Goal: Navigation & Orientation: Find specific page/section

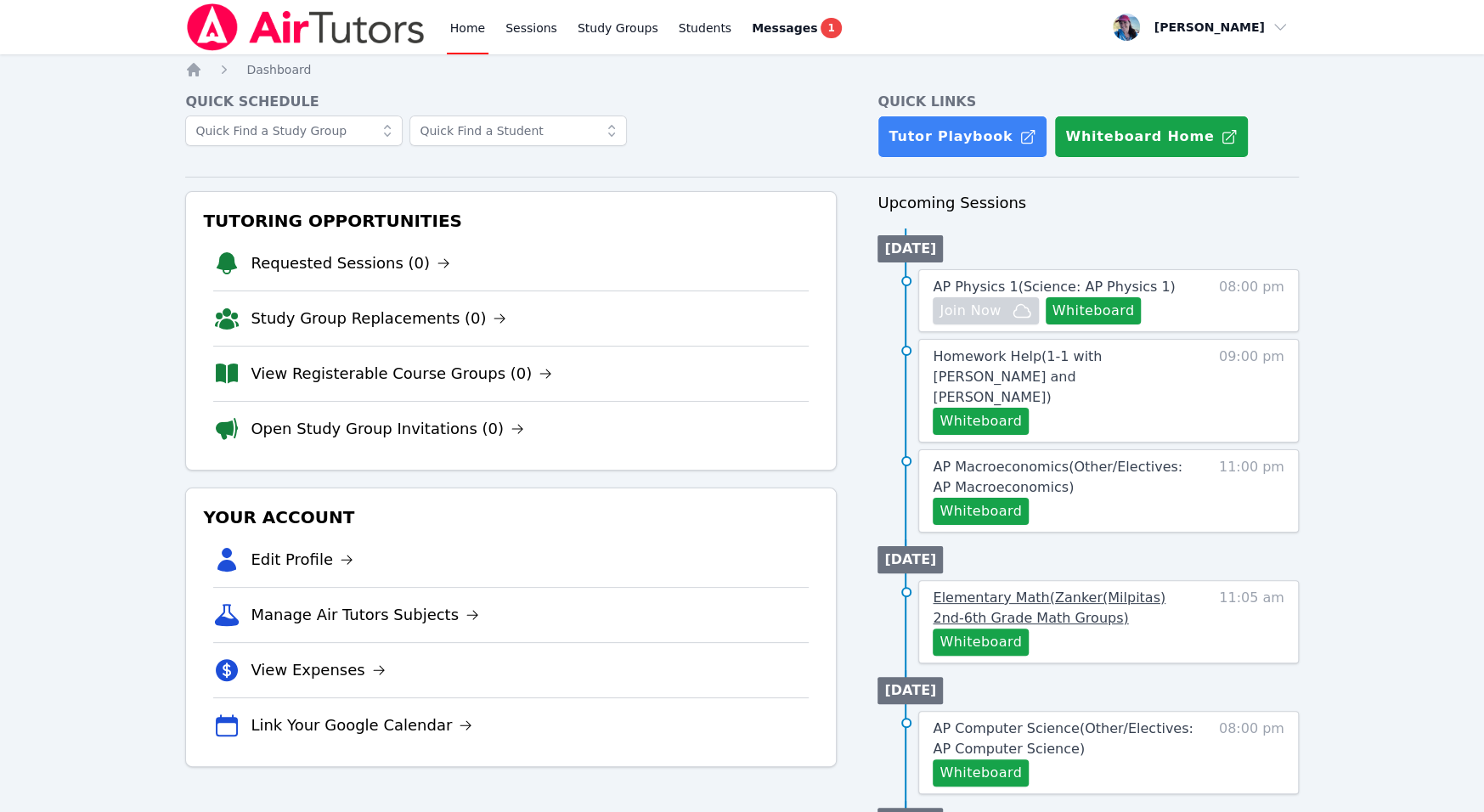
scroll to position [85, 0]
